Goal: Navigation & Orientation: Find specific page/section

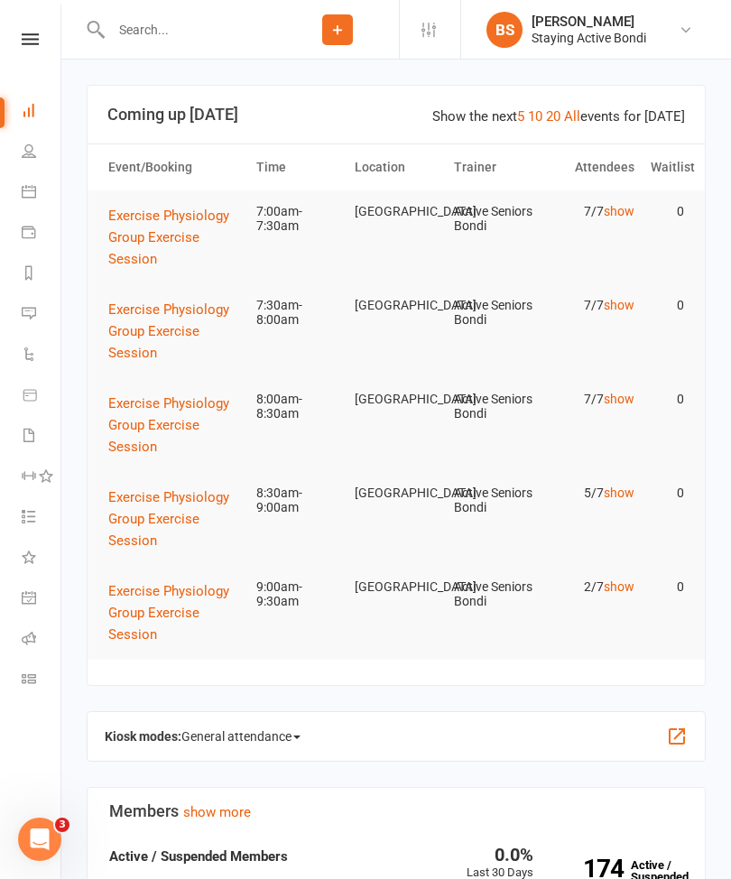
click at [23, 29] on nav "Clubworx Dashboard People Calendar Payments Reports Messages Automations Produc…" at bounding box center [30, 444] width 61 height 879
click at [37, 38] on icon at bounding box center [30, 39] width 17 height 12
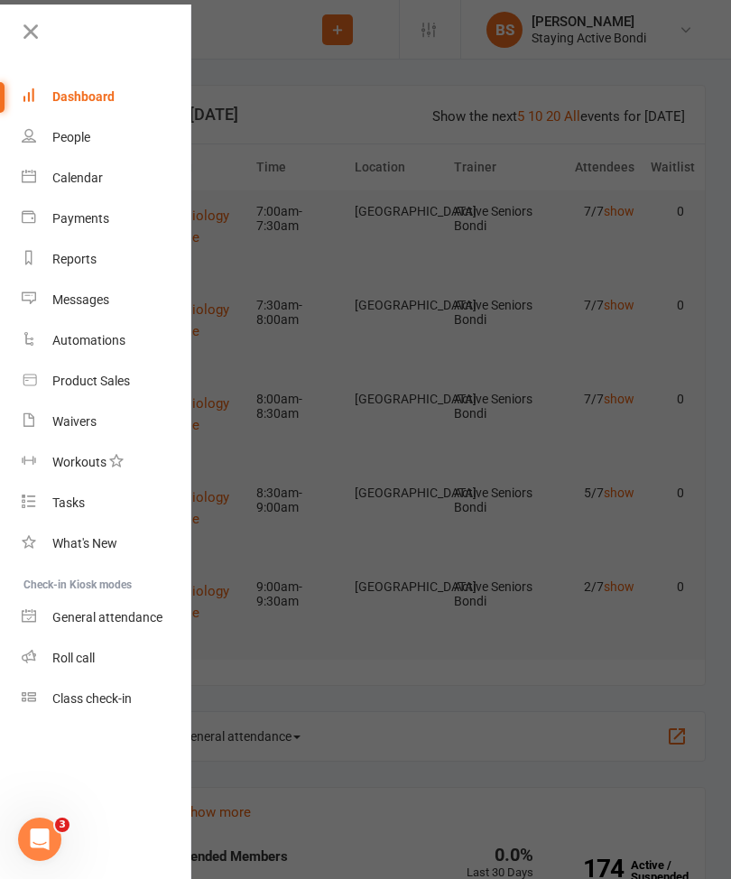
click at [95, 175] on div "Calendar" at bounding box center [77, 178] width 51 height 14
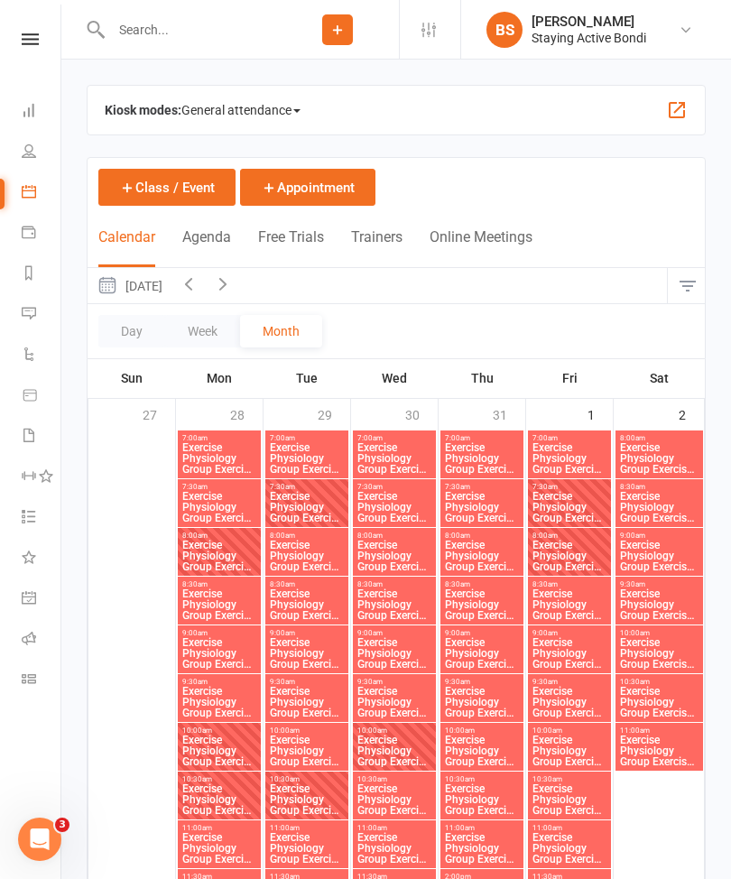
click at [414, 106] on div "Kiosk modes: General attendance General attendance Class Roll call" at bounding box center [396, 110] width 619 height 51
click at [292, 119] on span "General attendance" at bounding box center [240, 110] width 119 height 29
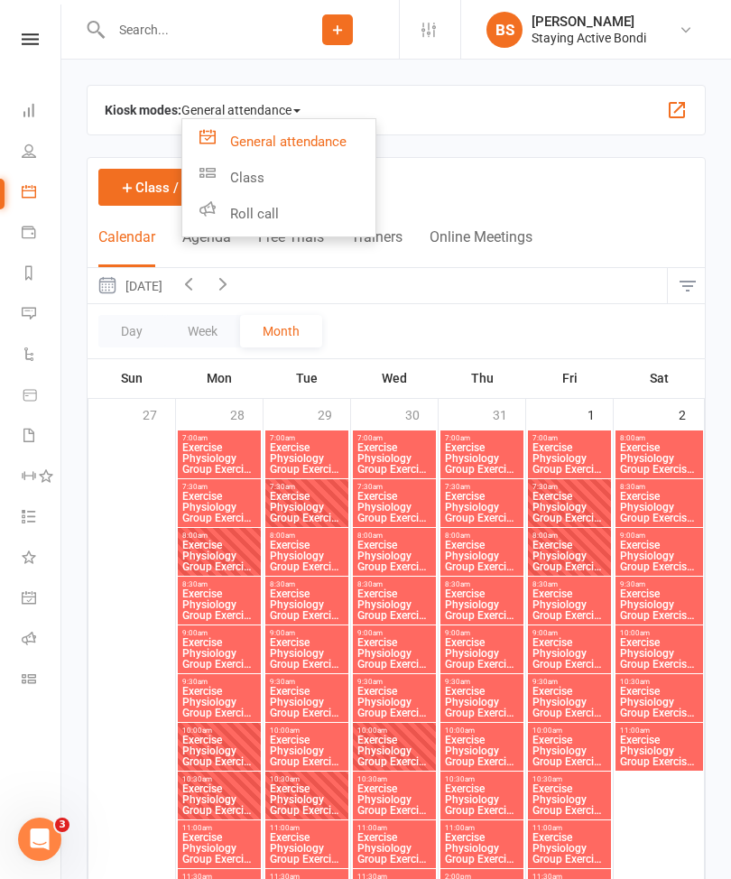
click at [273, 214] on link "Roll call" at bounding box center [278, 214] width 193 height 36
